Goal: Task Accomplishment & Management: Manage account settings

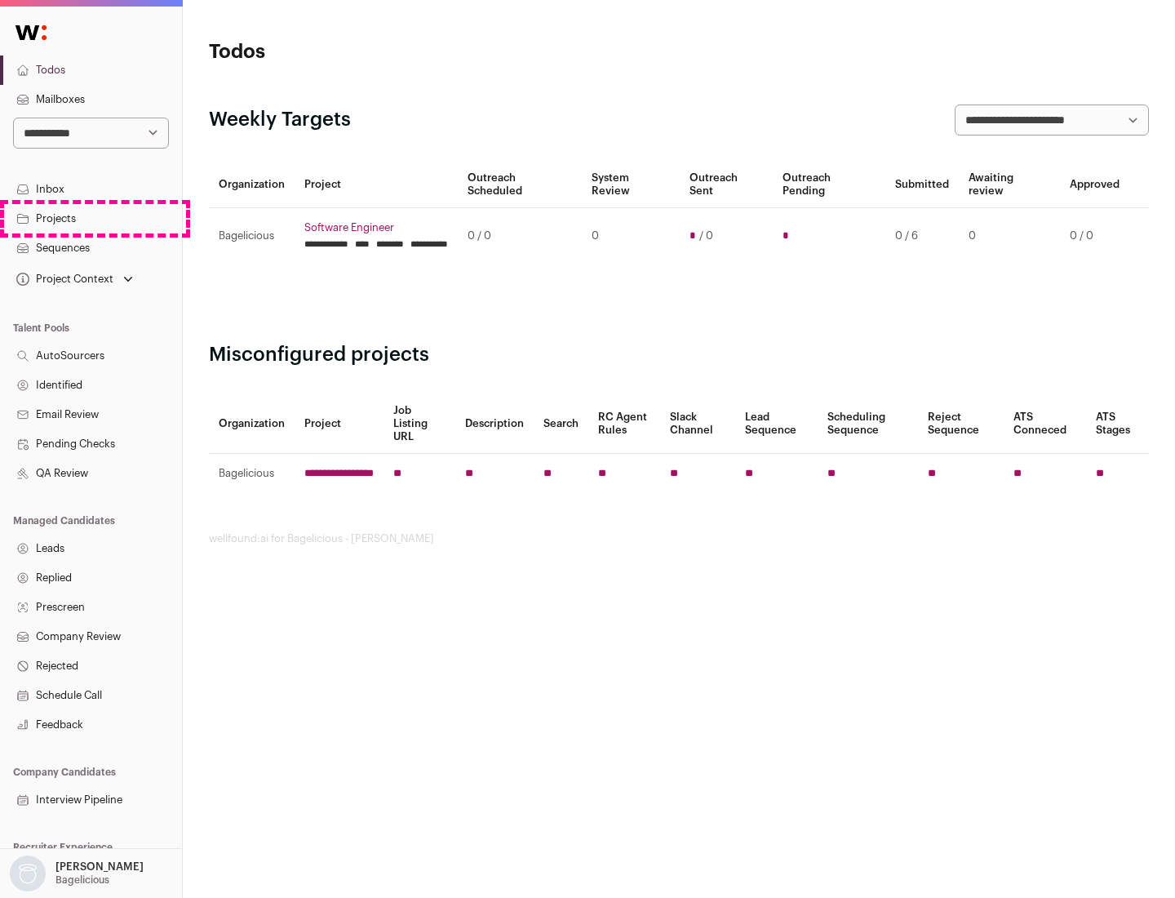
click at [91, 218] on link "Projects" at bounding box center [91, 218] width 182 height 29
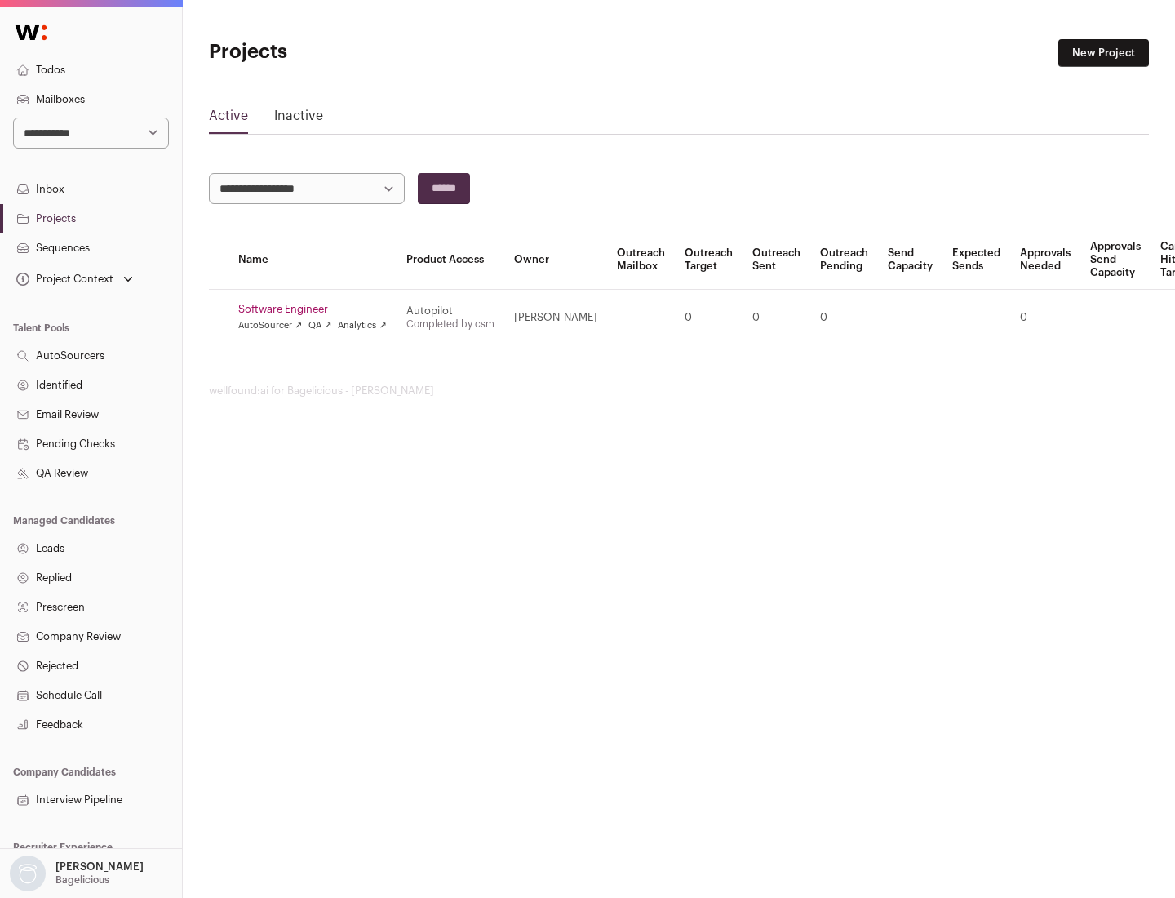
click at [317, 309] on link "Software Engineer" at bounding box center [312, 309] width 149 height 13
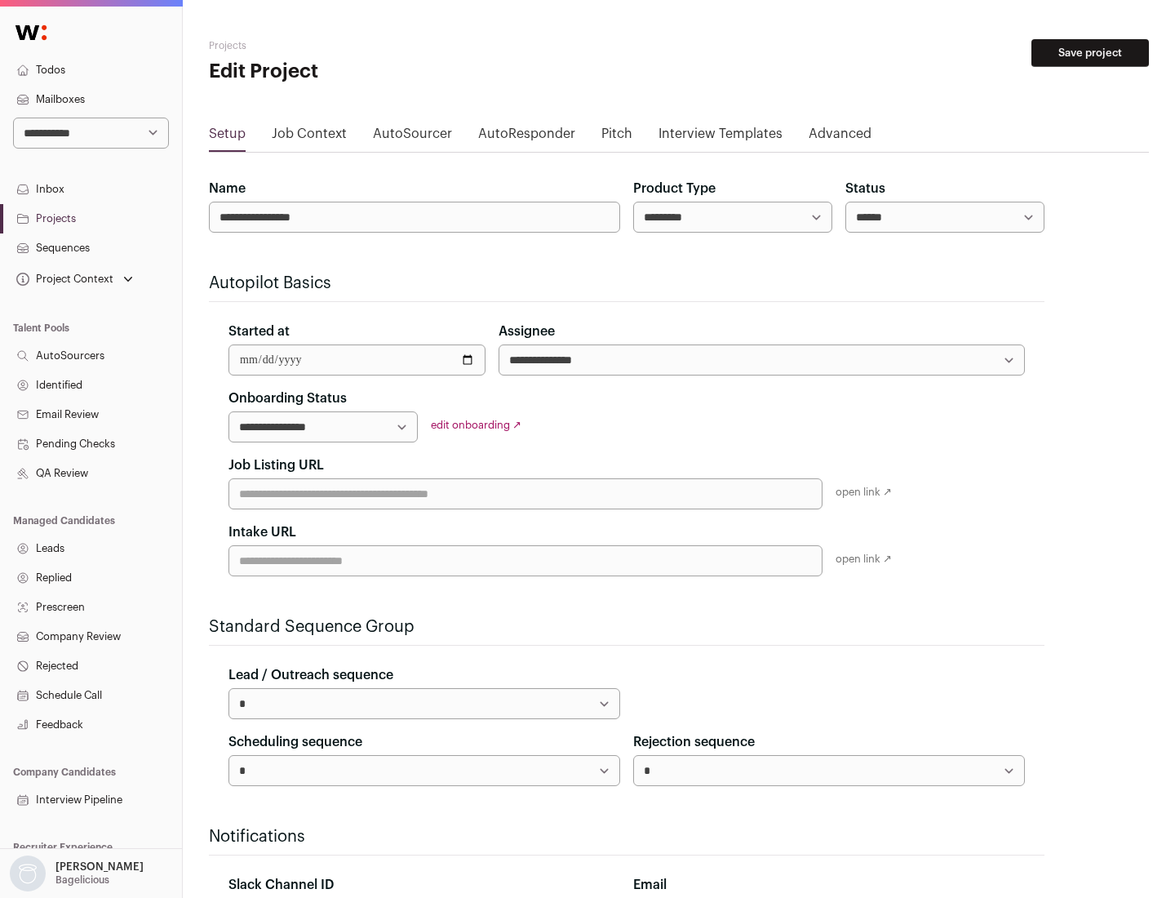
click at [1090, 53] on button "Save project" at bounding box center [1089, 53] width 117 height 28
